Goal: Find specific page/section: Find specific page/section

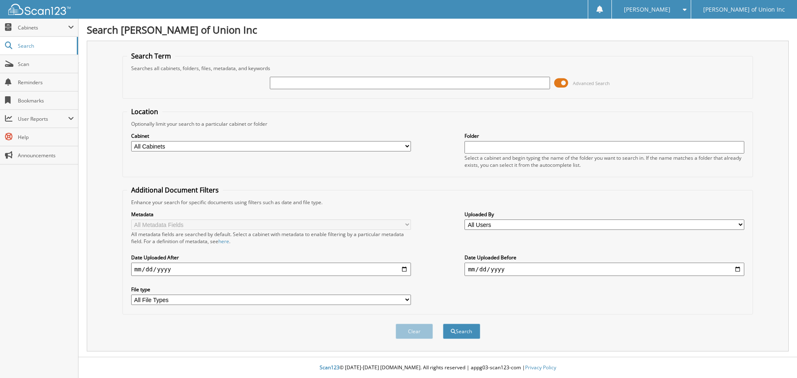
click at [279, 84] on input "text" at bounding box center [410, 83] width 280 height 12
type input "686319"
click at [343, 145] on select "All Cabinets ACCOUNTS PAYABLE CAR DEALS CASHIER REPORTS EMPLOYEE HANDBOOK FORMS…" at bounding box center [271, 146] width 280 height 10
select select "1850"
click at [131, 141] on select "All Cabinets ACCOUNTS PAYABLE CAR DEALS CASHIER REPORTS EMPLOYEE HANDBOOK FORMS…" at bounding box center [271, 146] width 280 height 10
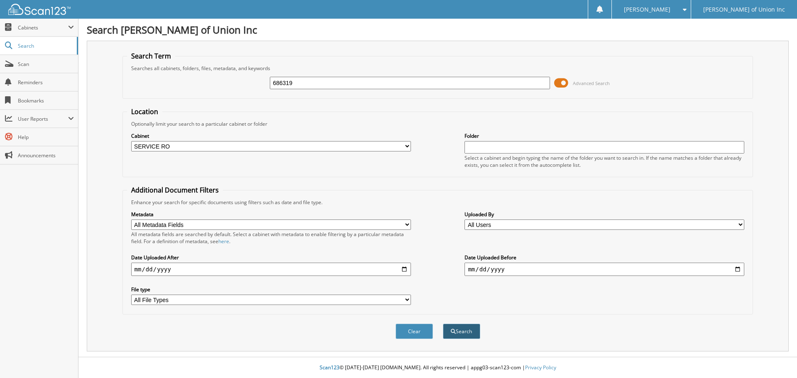
click at [460, 330] on button "Search" at bounding box center [461, 331] width 37 height 15
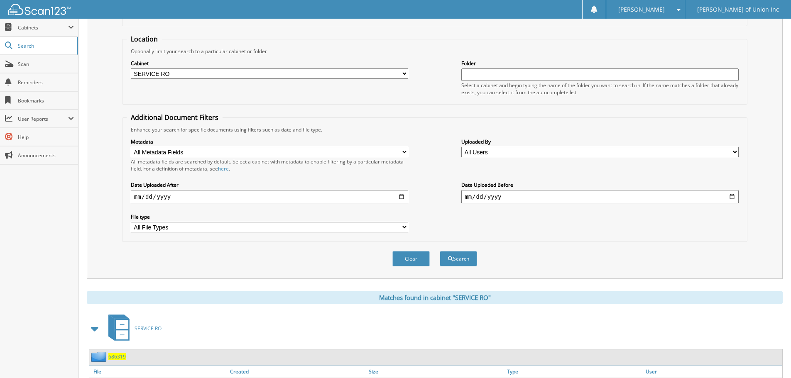
scroll to position [12, 0]
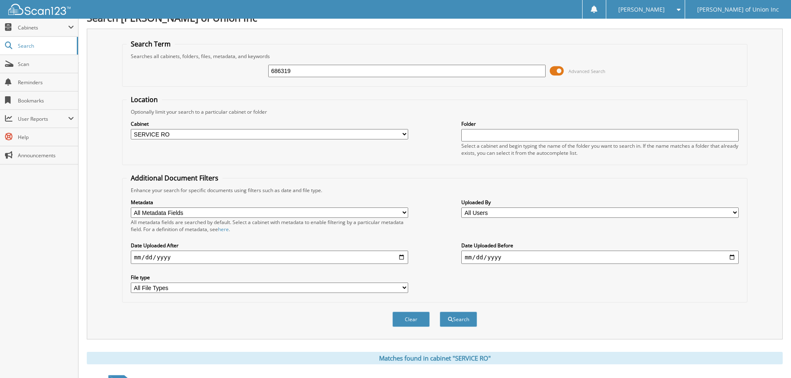
click at [293, 66] on input "686319" at bounding box center [406, 71] width 277 height 12
type input "686348"
click at [440, 312] on button "Search" at bounding box center [458, 319] width 37 height 15
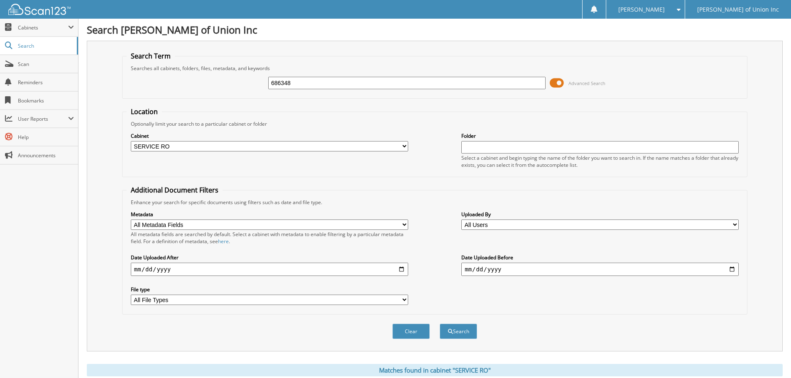
click at [299, 81] on input "686348" at bounding box center [406, 83] width 277 height 12
type input "686415"
click at [440, 324] on button "Search" at bounding box center [458, 331] width 37 height 15
click at [21, 63] on span "Scan" at bounding box center [46, 64] width 56 height 7
